Goal: Navigation & Orientation: Understand site structure

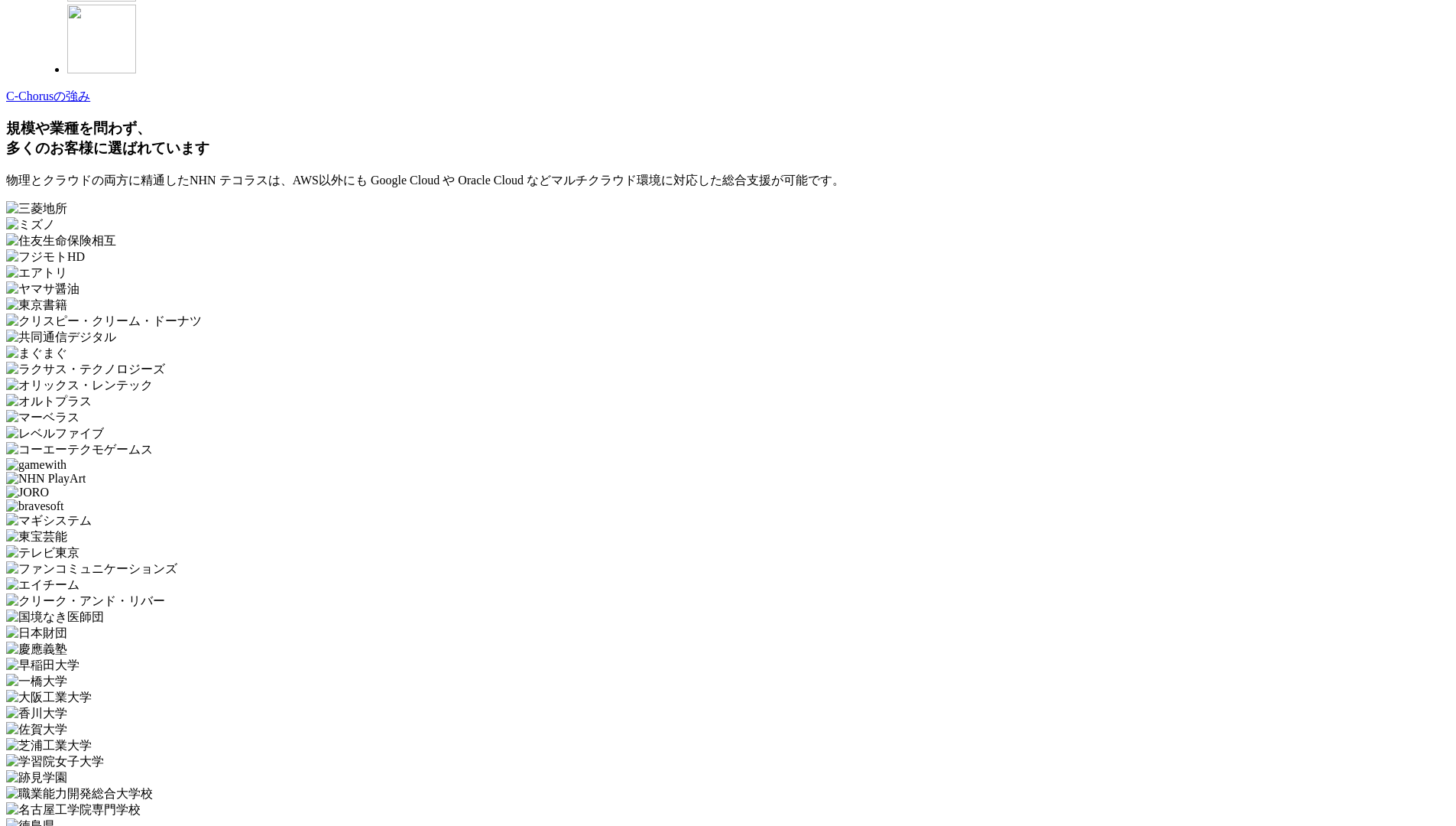
scroll to position [4581, 0]
